Goal: Transaction & Acquisition: Subscribe to service/newsletter

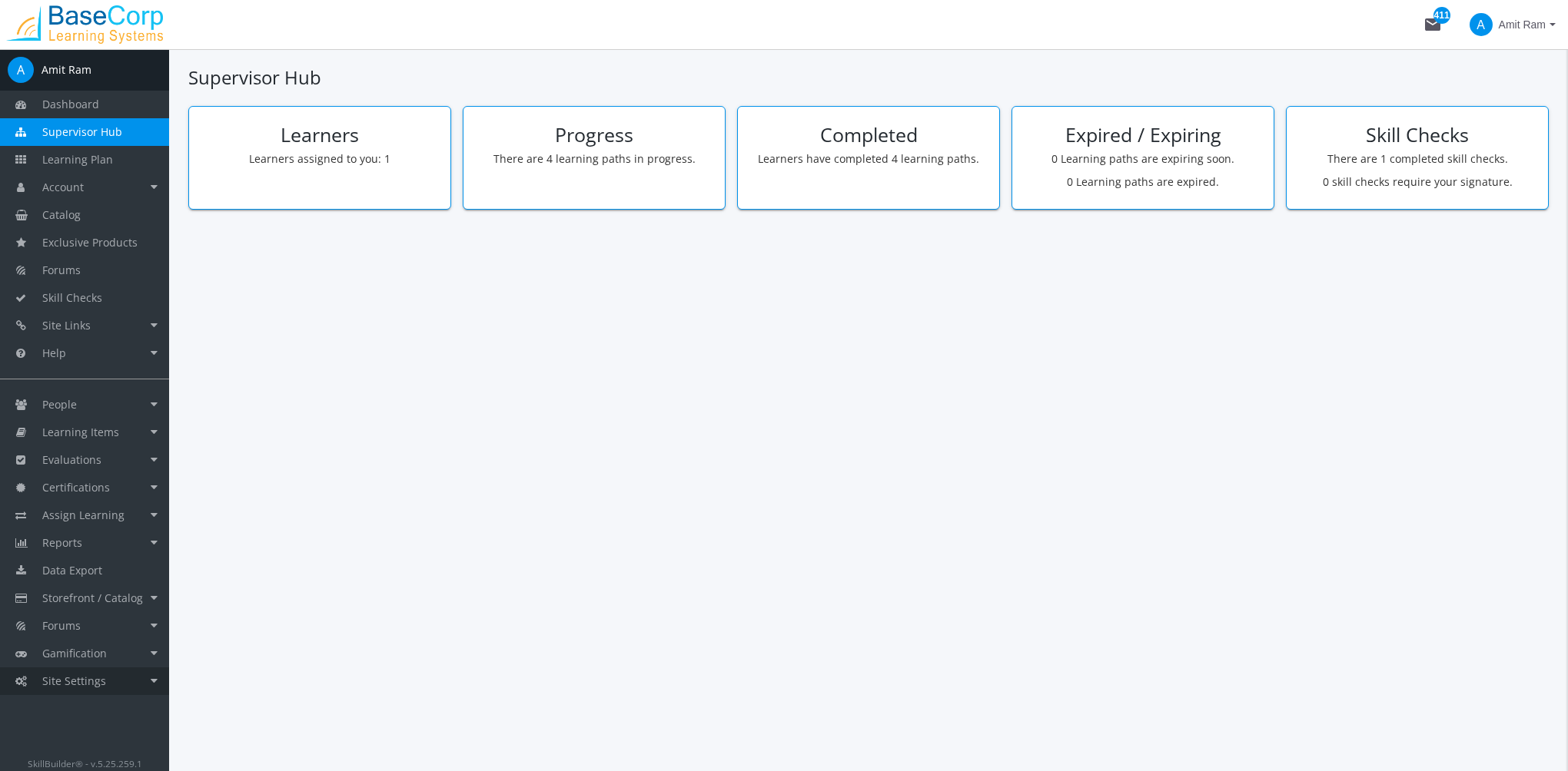
click at [91, 692] on link "Site Settings" at bounding box center [84, 681] width 169 height 27
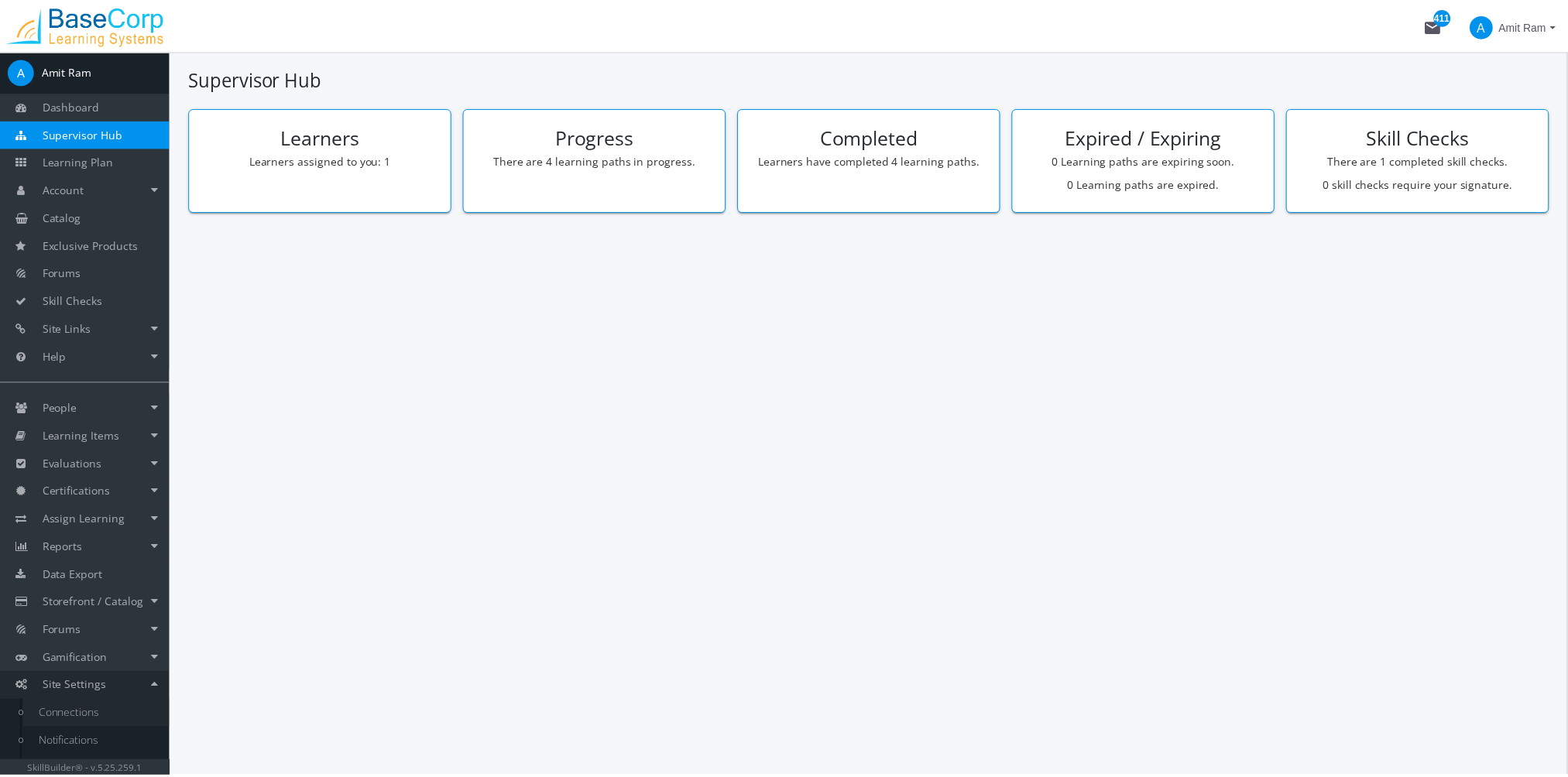
scroll to position [78, 0]
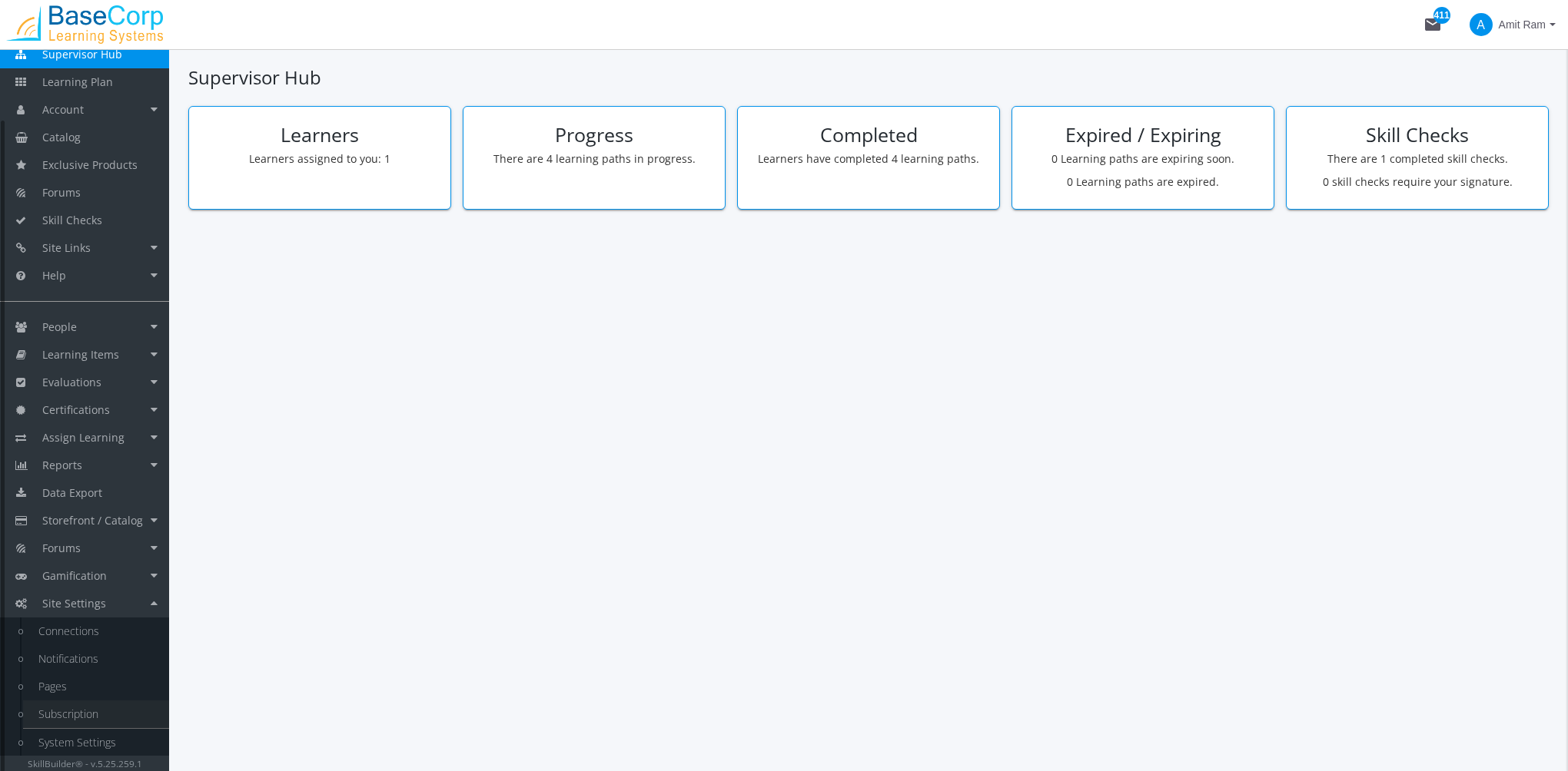
click at [100, 716] on link "Subscription" at bounding box center [96, 714] width 146 height 27
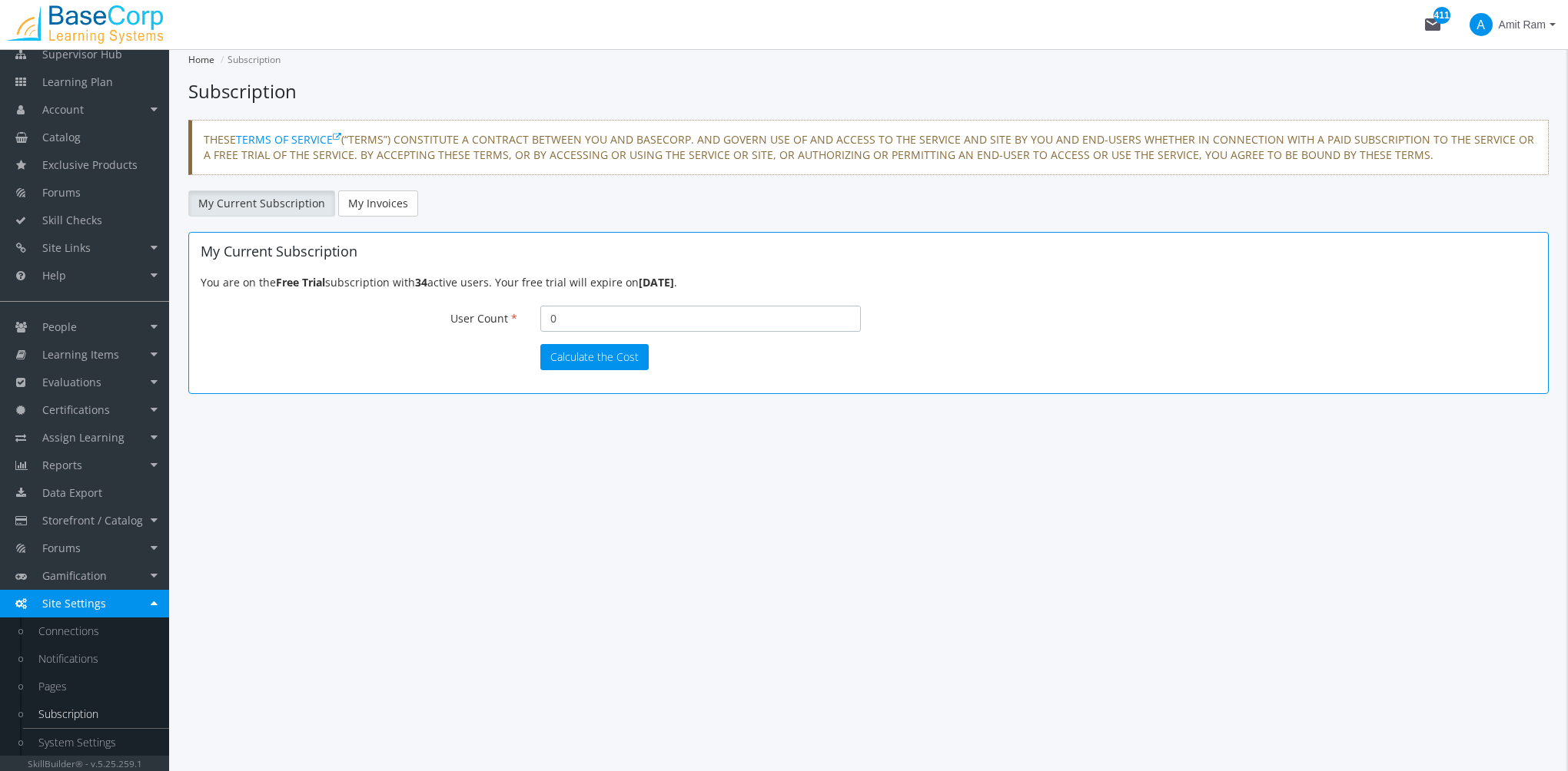
drag, startPoint x: 516, startPoint y: 321, endPoint x: 469, endPoint y: 321, distance: 47.0
click at [469, 321] on div "User Count 0 Your current number of active users is 34. Please disable some of …" at bounding box center [868, 318] width 1359 height 26
click at [574, 352] on button "Calculate the Cost" at bounding box center [594, 357] width 109 height 26
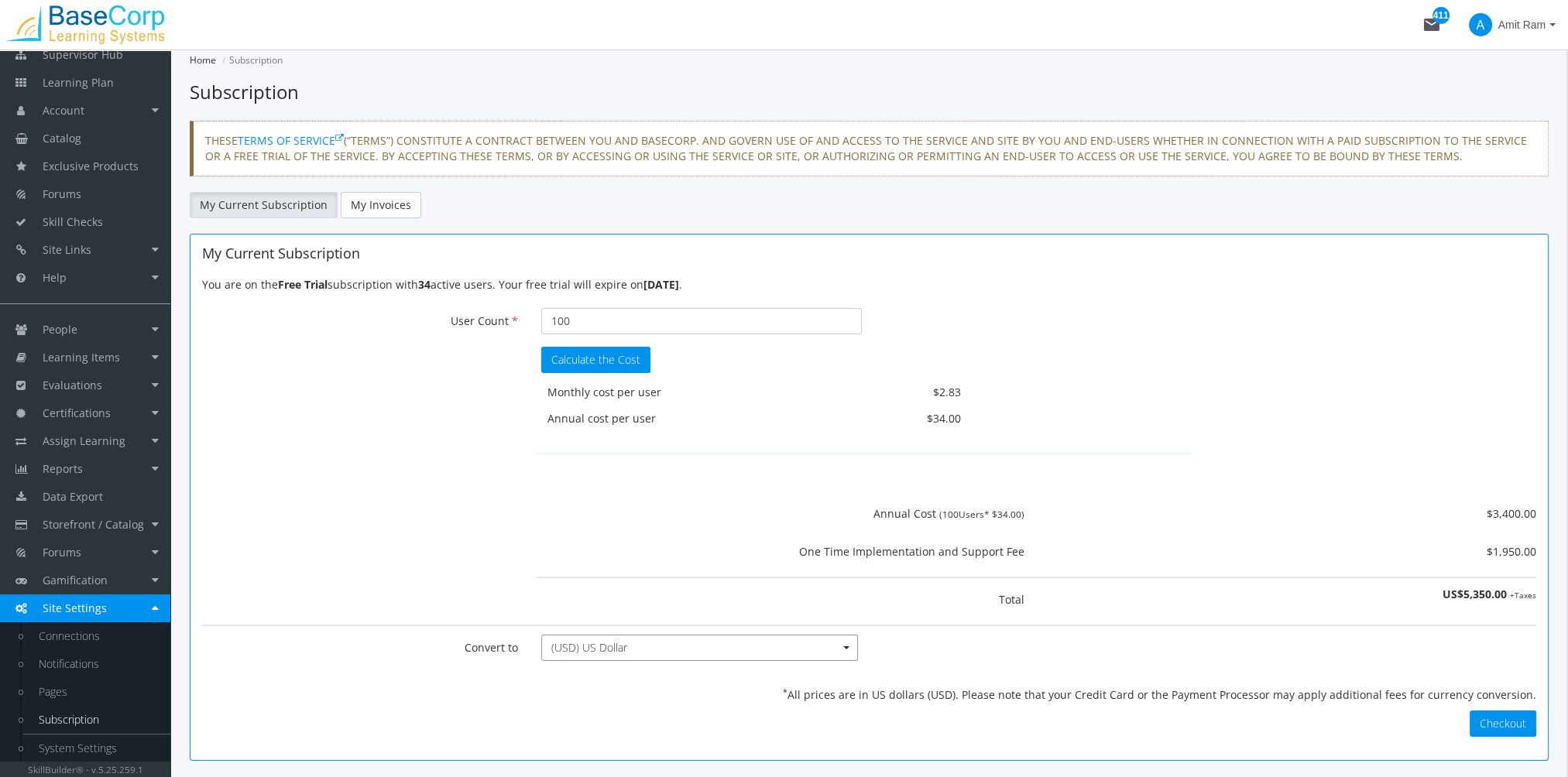
click at [690, 645] on span "(USD) US Dollar" at bounding box center [693, 648] width 285 height 16
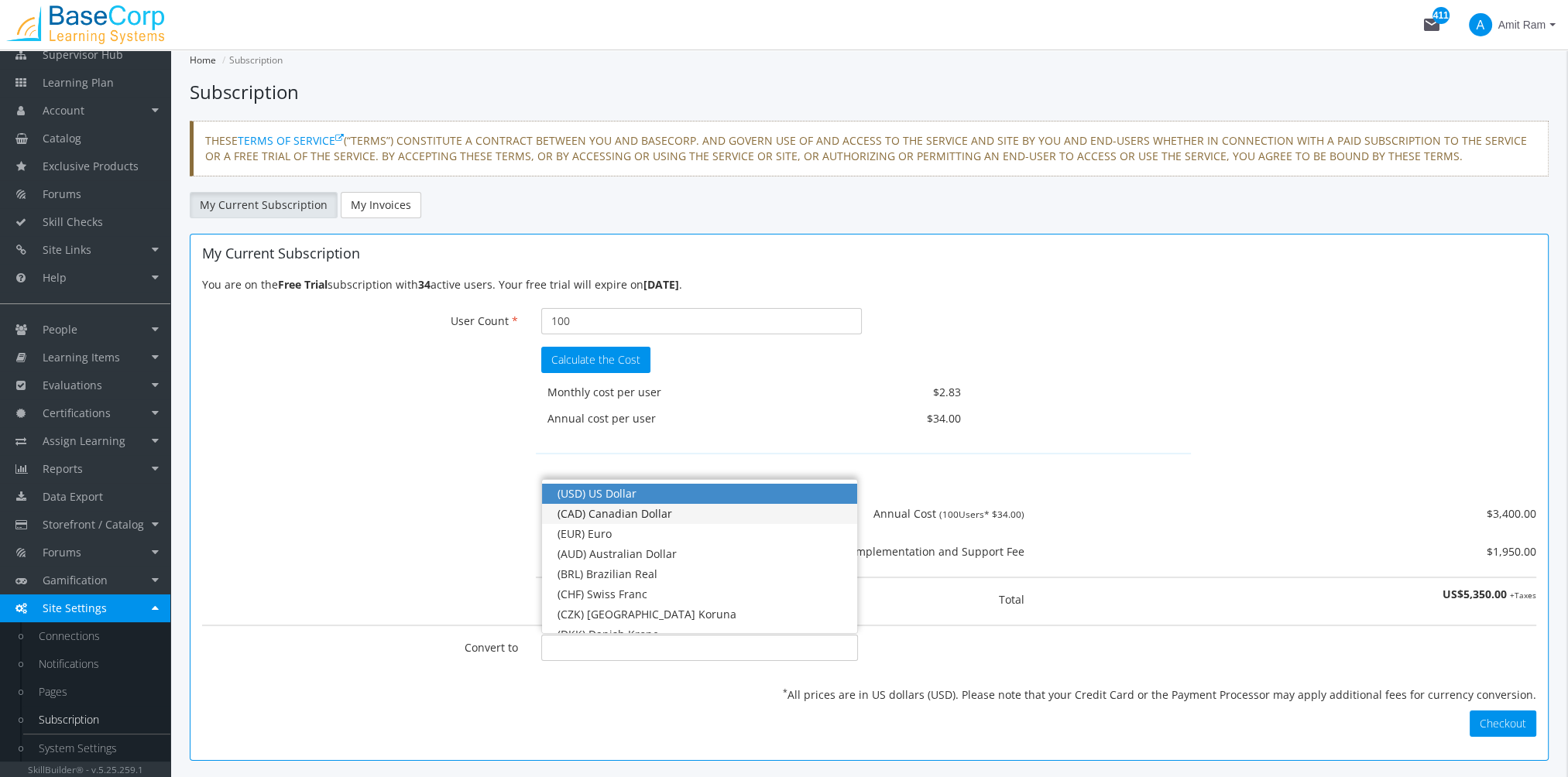
click at [649, 511] on div "(CAD) Canadian Dollar" at bounding box center [698, 514] width 283 height 16
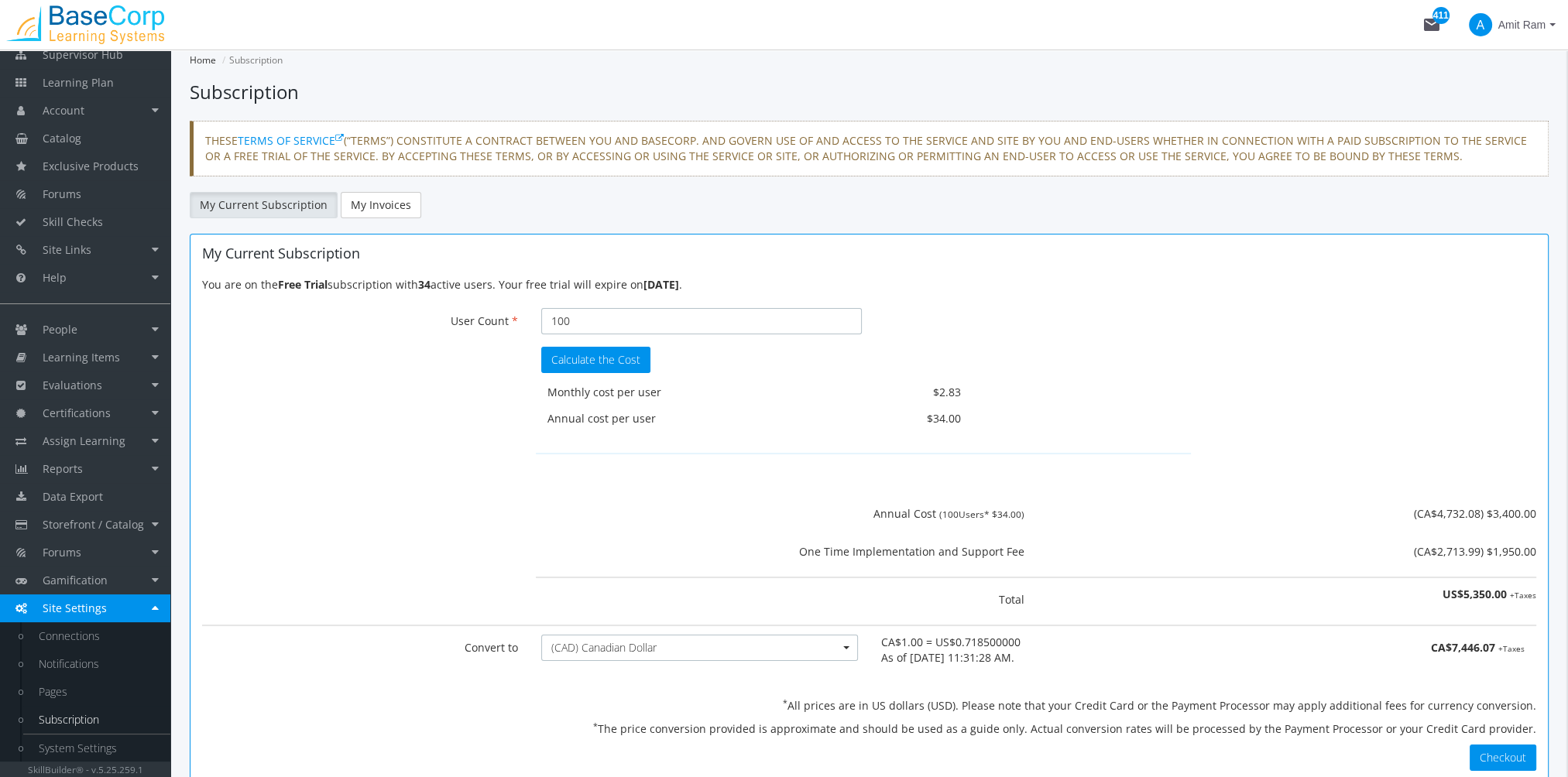
click at [588, 319] on input "100" at bounding box center [701, 320] width 320 height 27
drag, startPoint x: 607, startPoint y: 318, endPoint x: 470, endPoint y: 305, distance: 137.6
click at [470, 305] on div "You are on the Free Trial subscription with 34 active users. Your free trial wi…" at bounding box center [869, 524] width 1334 height 494
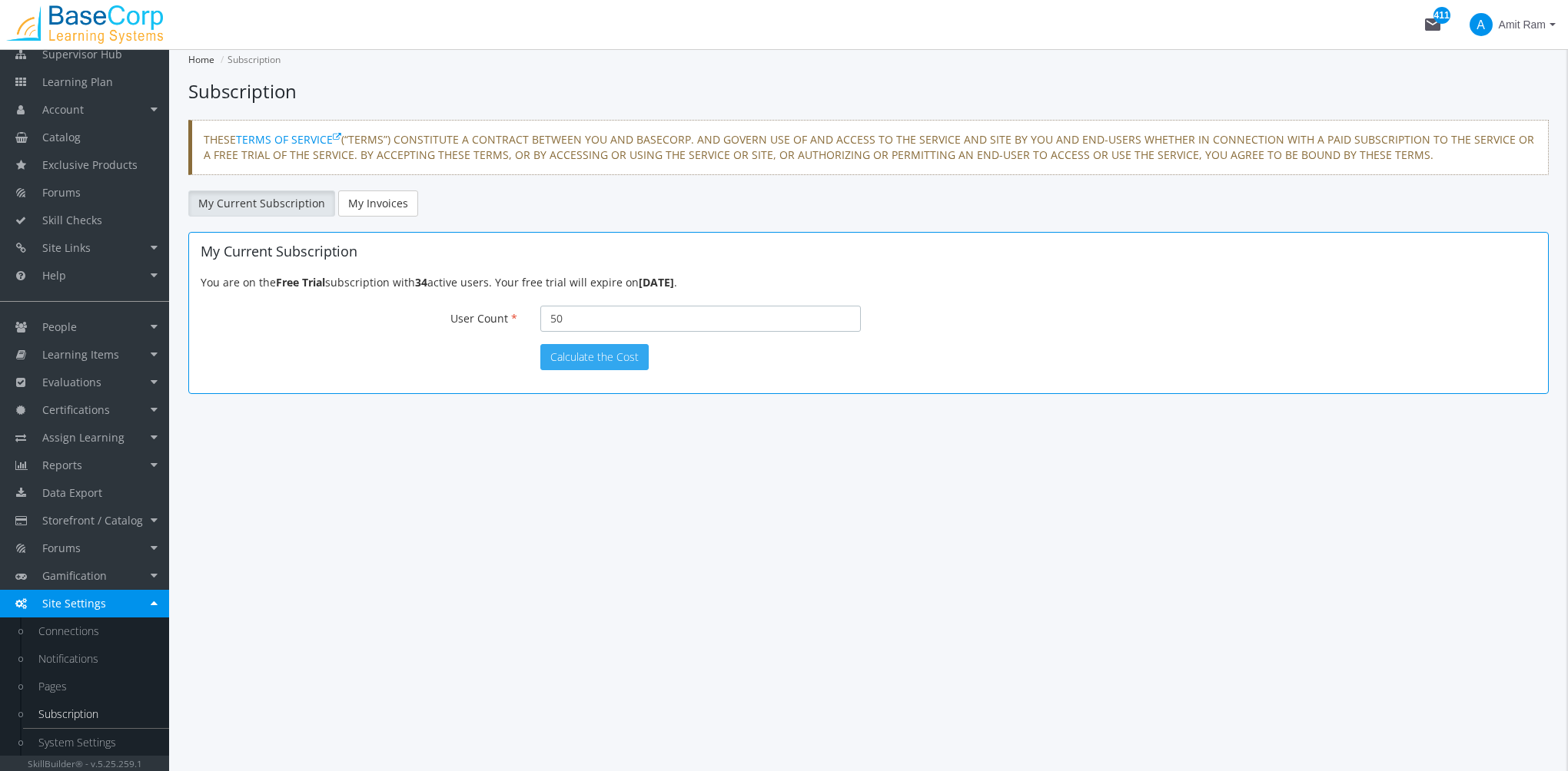
type input "50"
click at [560, 357] on button "Calculate the Cost" at bounding box center [594, 357] width 109 height 26
